Goal: Task Accomplishment & Management: Manage account settings

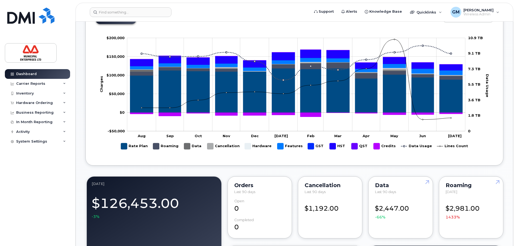
scroll to position [250, 0]
click at [150, 11] on input at bounding box center [131, 12] width 82 height 10
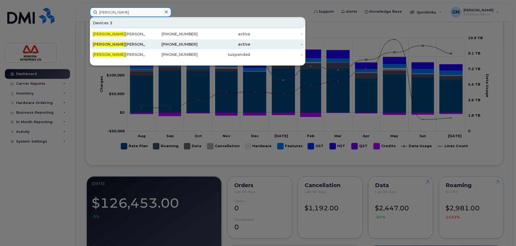
type input "victor"
click at [110, 42] on div "Victor Clayton" at bounding box center [119, 44] width 53 height 5
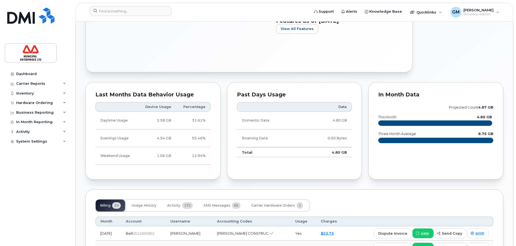
scroll to position [243, 0]
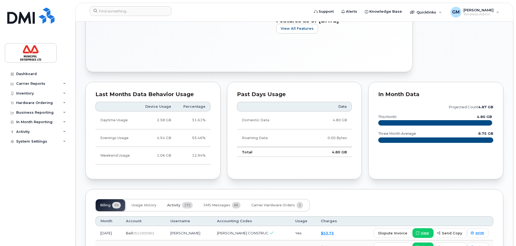
click at [180, 204] on span "Activity" at bounding box center [173, 205] width 13 height 4
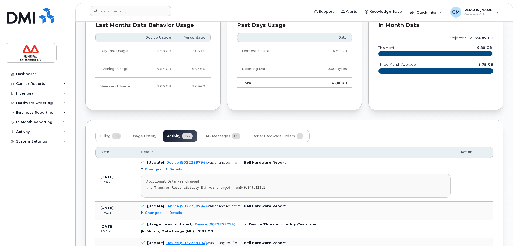
scroll to position [327, 0]
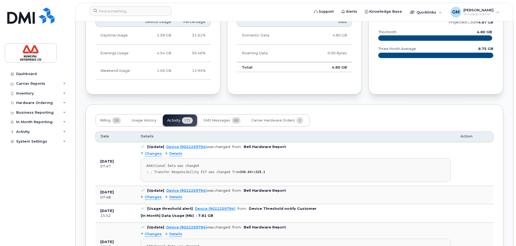
click at [175, 152] on span "Details" at bounding box center [175, 153] width 13 height 5
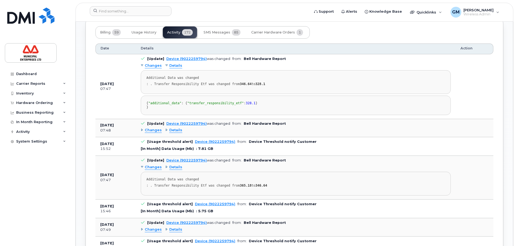
scroll to position [408, 0]
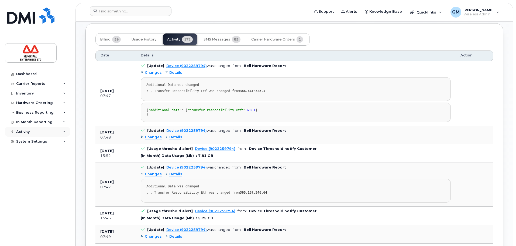
click at [39, 130] on div "Activity" at bounding box center [37, 132] width 65 height 10
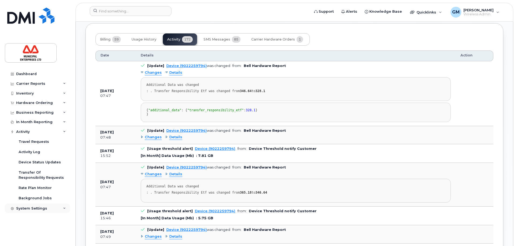
click at [31, 204] on div "System Settings" at bounding box center [37, 208] width 65 height 10
click at [37, 219] on div "Accounting Codes" at bounding box center [36, 217] width 35 height 5
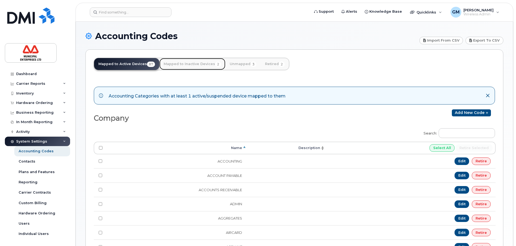
click at [189, 62] on link "Mapped to Inactive Devices 2" at bounding box center [192, 64] width 66 height 12
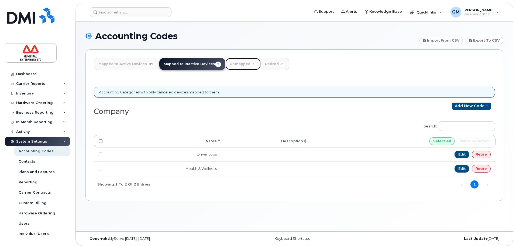
click at [244, 66] on link "Unmapped 3" at bounding box center [242, 64] width 35 height 12
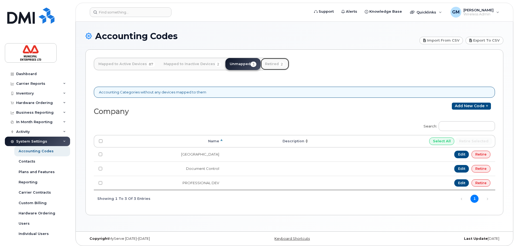
click at [274, 65] on link "Retired 2" at bounding box center [275, 64] width 28 height 12
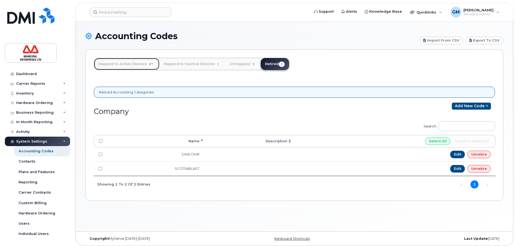
click at [125, 63] on link "Mapped to Active Devices 87" at bounding box center [126, 64] width 65 height 12
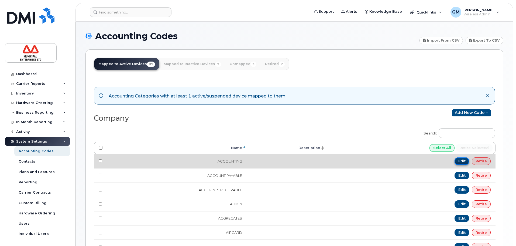
click at [458, 161] on link "Edit" at bounding box center [462, 161] width 15 height 8
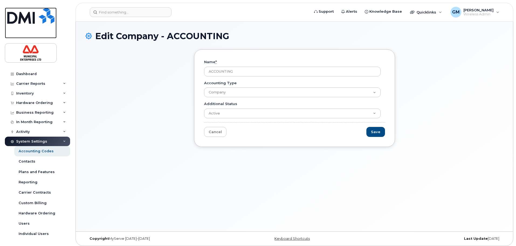
click at [28, 26] on link at bounding box center [31, 23] width 52 height 31
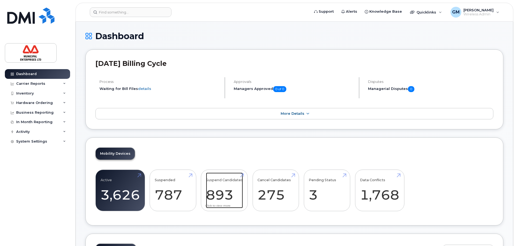
click at [217, 185] on link "Suspend Candidates 893" at bounding box center [224, 190] width 37 height 36
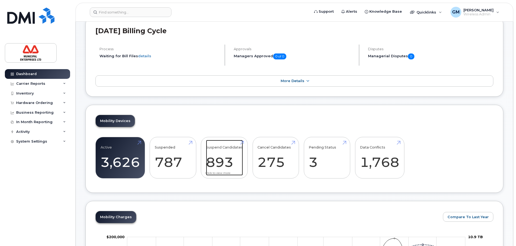
scroll to position [108, 0]
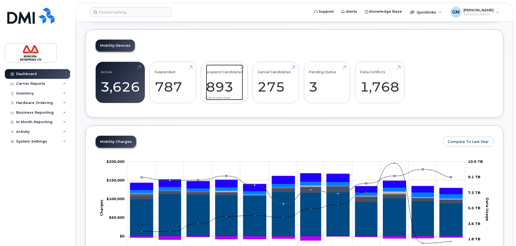
click at [242, 67] on link "Suspend Candidates 893" at bounding box center [224, 82] width 37 height 36
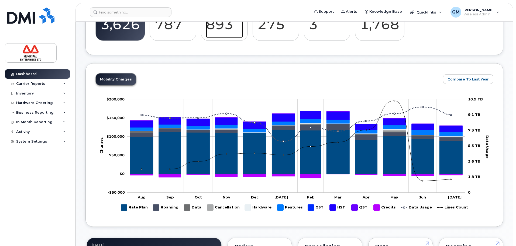
scroll to position [25, 0]
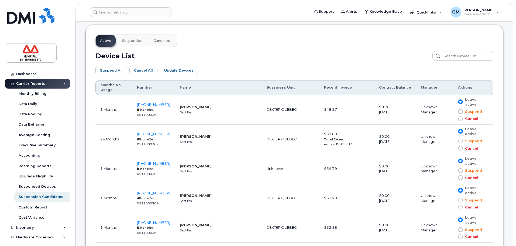
scroll to position [270, 0]
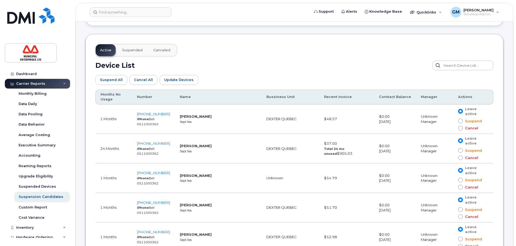
click at [268, 63] on div "Device List" at bounding box center [294, 65] width 398 height 10
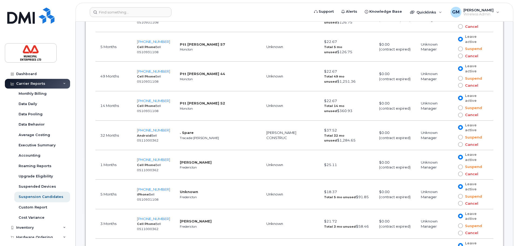
scroll to position [3290, 0]
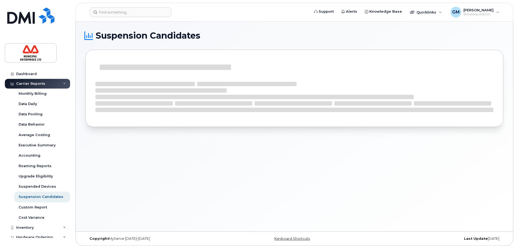
scroll to position [3, 0]
click at [28, 27] on link at bounding box center [31, 23] width 52 height 31
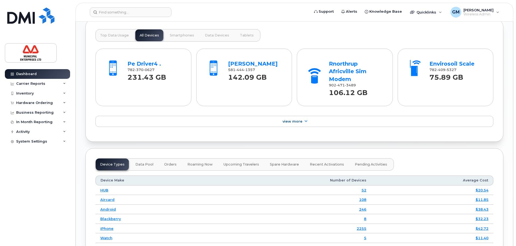
scroll to position [539, 0]
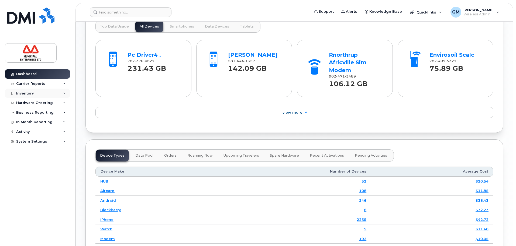
click at [28, 93] on div "Inventory" at bounding box center [25, 93] width 18 height 4
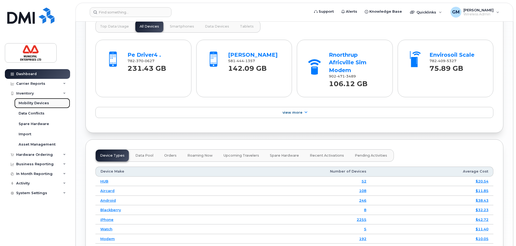
click at [29, 105] on div "Mobility Devices" at bounding box center [34, 103] width 30 height 5
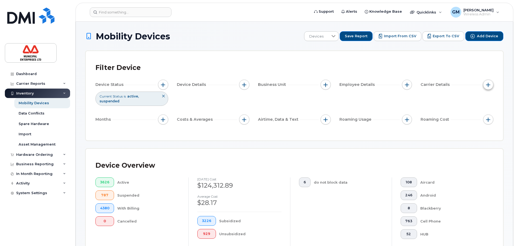
click at [486, 85] on button "button" at bounding box center [488, 85] width 10 height 10
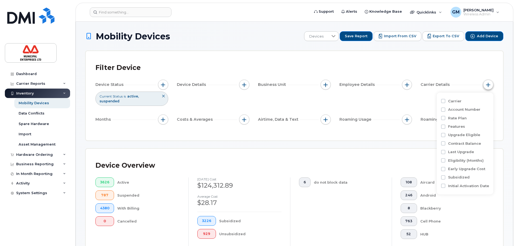
click at [486, 85] on button "button" at bounding box center [488, 85] width 10 height 10
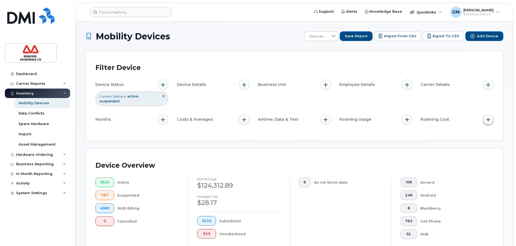
click at [490, 117] on span "button" at bounding box center [488, 119] width 4 height 4
click at [325, 117] on span "button" at bounding box center [326, 119] width 4 height 4
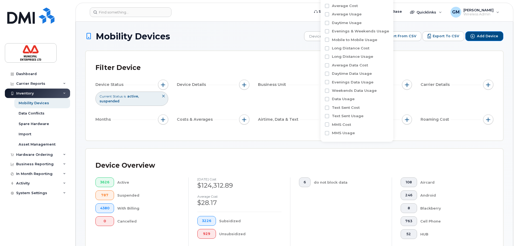
click at [333, 98] on label "Data Usage" at bounding box center [343, 98] width 23 height 5
click at [329, 98] on input "Data Usage" at bounding box center [327, 99] width 4 height 4
checkbox input "true"
click at [351, 108] on span "greater than" at bounding box center [356, 110] width 47 height 10
click at [351, 136] on span "less than" at bounding box center [345, 133] width 17 height 5
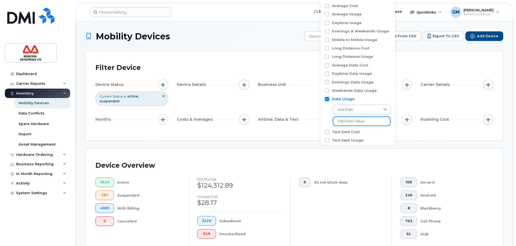
click at [352, 124] on input at bounding box center [362, 121] width 58 height 10
type input "MB 1"
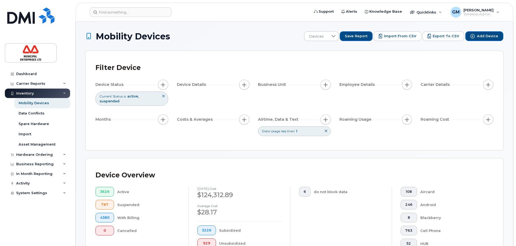
scroll to position [162, 0]
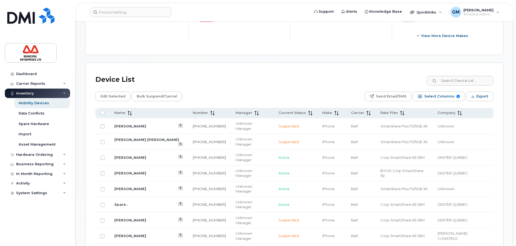
scroll to position [243, 0]
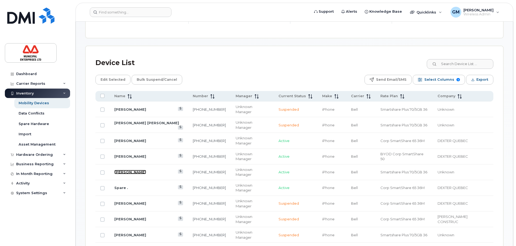
click at [137, 170] on link "Boris Kevin Ky" at bounding box center [130, 172] width 32 height 4
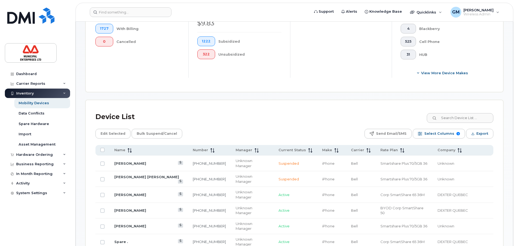
scroll to position [0, 0]
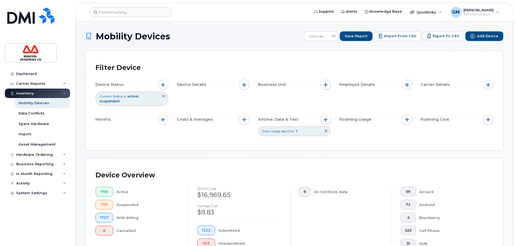
click at [119, 99] on span "suspended" at bounding box center [110, 101] width 20 height 4
click at [165, 96] on button at bounding box center [163, 96] width 9 height 9
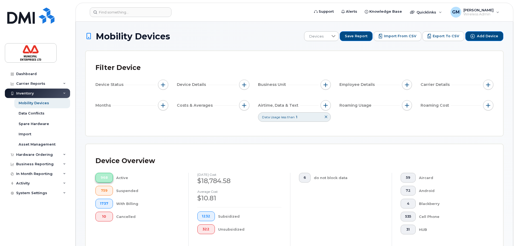
drag, startPoint x: 103, startPoint y: 176, endPoint x: 179, endPoint y: 168, distance: 75.6
click at [103, 176] on span "968" at bounding box center [104, 177] width 8 height 4
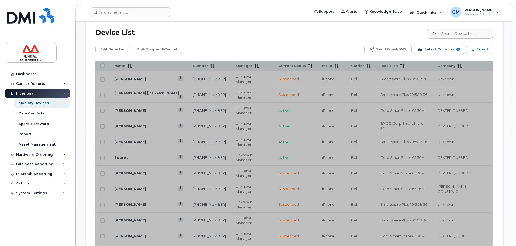
scroll to position [270, 0]
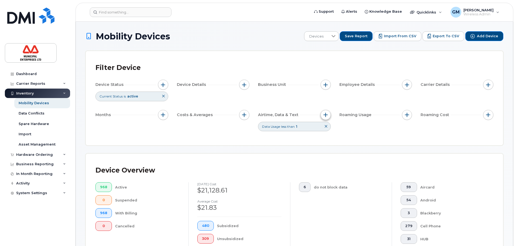
click at [328, 118] on button "button" at bounding box center [326, 115] width 10 height 10
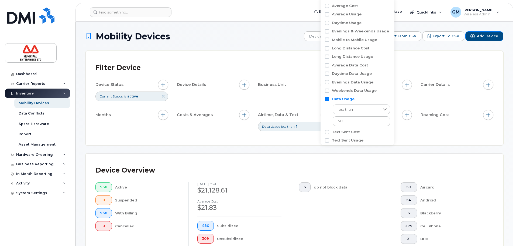
drag, startPoint x: 217, startPoint y: 142, endPoint x: 196, endPoint y: 126, distance: 26.3
click at [213, 139] on div "Filter Device Device Status Current Status is active Device Details Business Un…" at bounding box center [294, 98] width 417 height 94
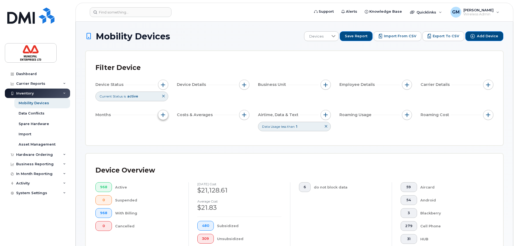
click at [162, 118] on button "button" at bounding box center [163, 115] width 10 height 10
click at [244, 117] on button "button" at bounding box center [244, 115] width 10 height 10
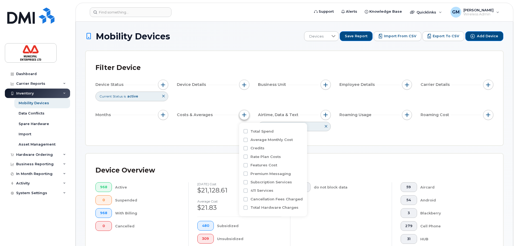
click at [244, 117] on button "button" at bounding box center [244, 115] width 10 height 10
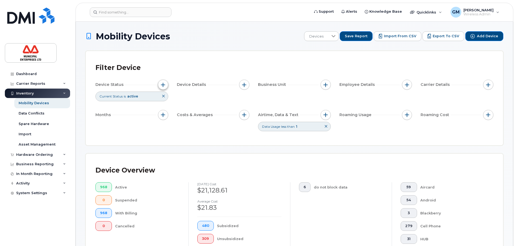
click at [165, 83] on span "button" at bounding box center [163, 85] width 4 height 4
click at [175, 164] on label "Tags" at bounding box center [174, 164] width 10 height 5
click at [167, 164] on input "Tags" at bounding box center [164, 165] width 4 height 4
checkbox input "true"
click at [194, 169] on div "empty" at bounding box center [195, 173] width 67 height 12
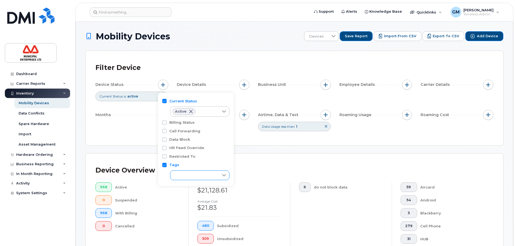
click at [195, 176] on div "empty" at bounding box center [194, 174] width 49 height 9
click at [195, 176] on div "empty" at bounding box center [195, 175] width 48 height 9
click at [220, 109] on div at bounding box center [224, 112] width 10 height 10
click at [219, 109] on div at bounding box center [224, 112] width 10 height 10
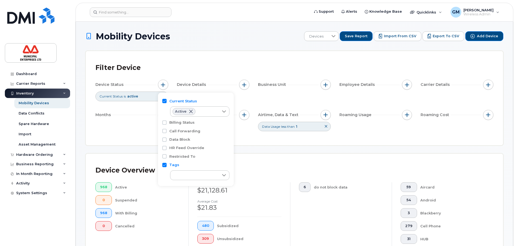
click at [185, 121] on label "Billing Status" at bounding box center [181, 122] width 25 height 5
click at [167, 121] on input "Billing Status" at bounding box center [164, 122] width 4 height 4
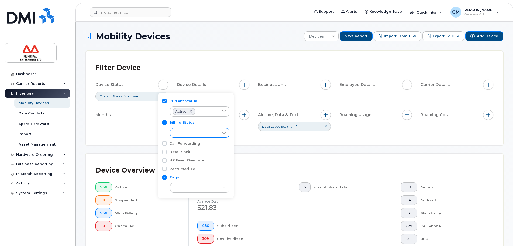
click at [183, 133] on div "empty" at bounding box center [194, 132] width 49 height 9
click at [183, 132] on div "empty" at bounding box center [194, 132] width 49 height 9
click at [163, 121] on input "Billing Status" at bounding box center [164, 122] width 4 height 4
checkbox input "false"
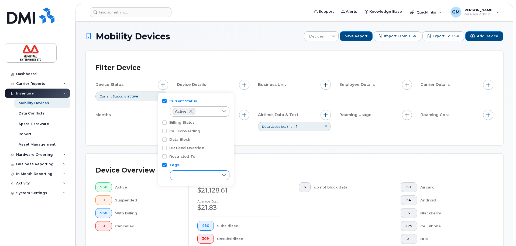
click at [179, 171] on div "empty" at bounding box center [194, 174] width 49 height 9
click at [179, 170] on div "empty" at bounding box center [194, 174] width 49 height 9
click at [280, 179] on div "Device Overview 968 Active 0 Suspended 968 With Billing 0 Cancelled July 2025 c…" at bounding box center [294, 214] width 398 height 103
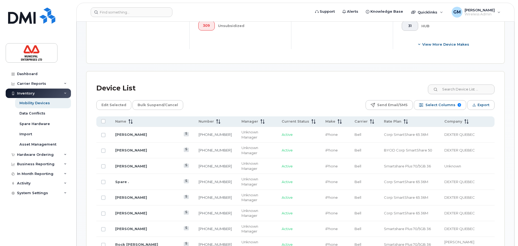
scroll to position [216, 0]
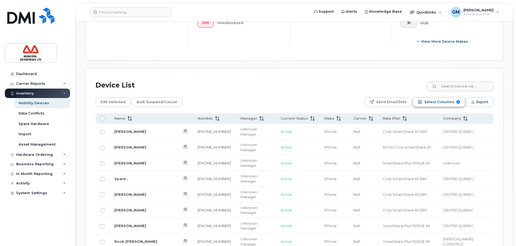
click at [448, 105] on span "Select Columns" at bounding box center [439, 102] width 30 height 8
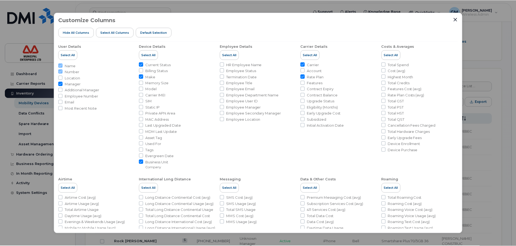
scroll to position [0, 0]
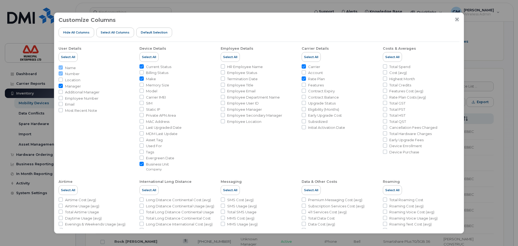
click at [458, 20] on icon "Close" at bounding box center [457, 19] width 4 height 4
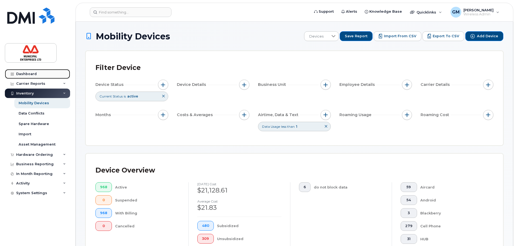
click at [25, 72] on div "Dashboard" at bounding box center [26, 74] width 20 height 4
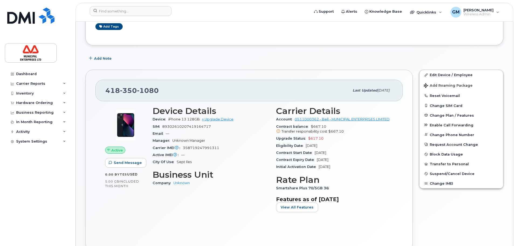
scroll to position [54, 0]
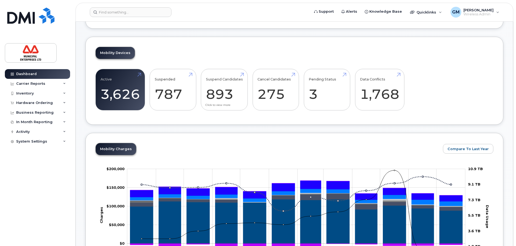
scroll to position [108, 0]
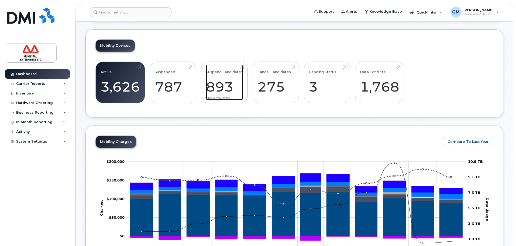
click at [221, 97] on link "Suspend Candidates 893" at bounding box center [224, 82] width 37 height 36
